Goal: Transaction & Acquisition: Purchase product/service

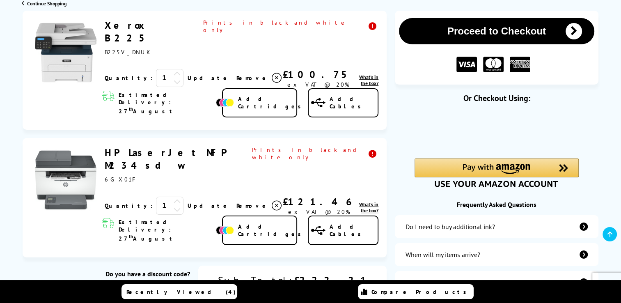
scroll to position [115, 0]
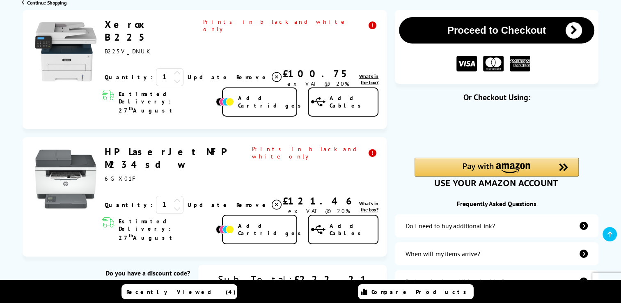
click at [131, 283] on input "text" at bounding box center [126, 294] width 127 height 22
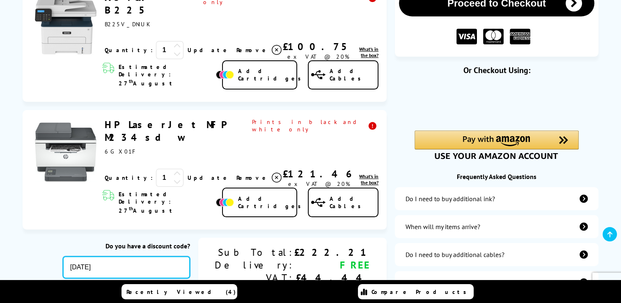
scroll to position [160, 0]
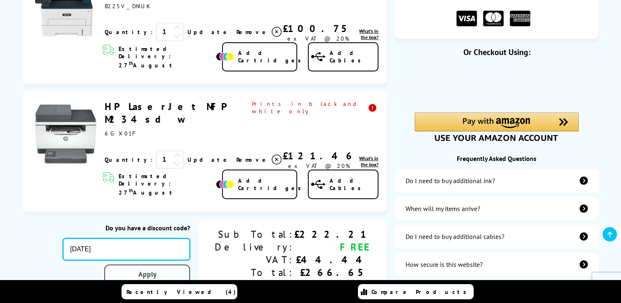
type input "[DATE]"
click at [197, 239] on div "Proceed to Checkout Shopping Basket 1 Update 1" at bounding box center [310, 298] width 621 height 667
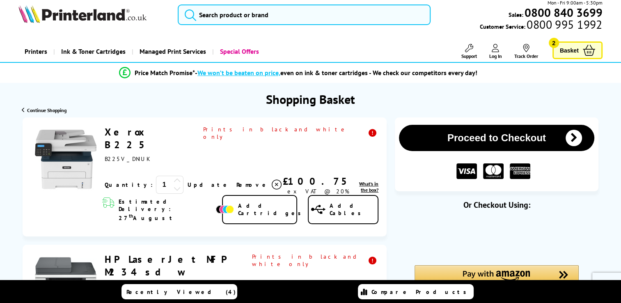
scroll to position [0, 0]
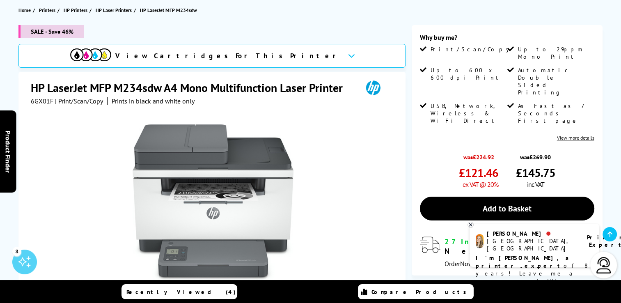
scroll to position [91, 0]
